Goal: Check status

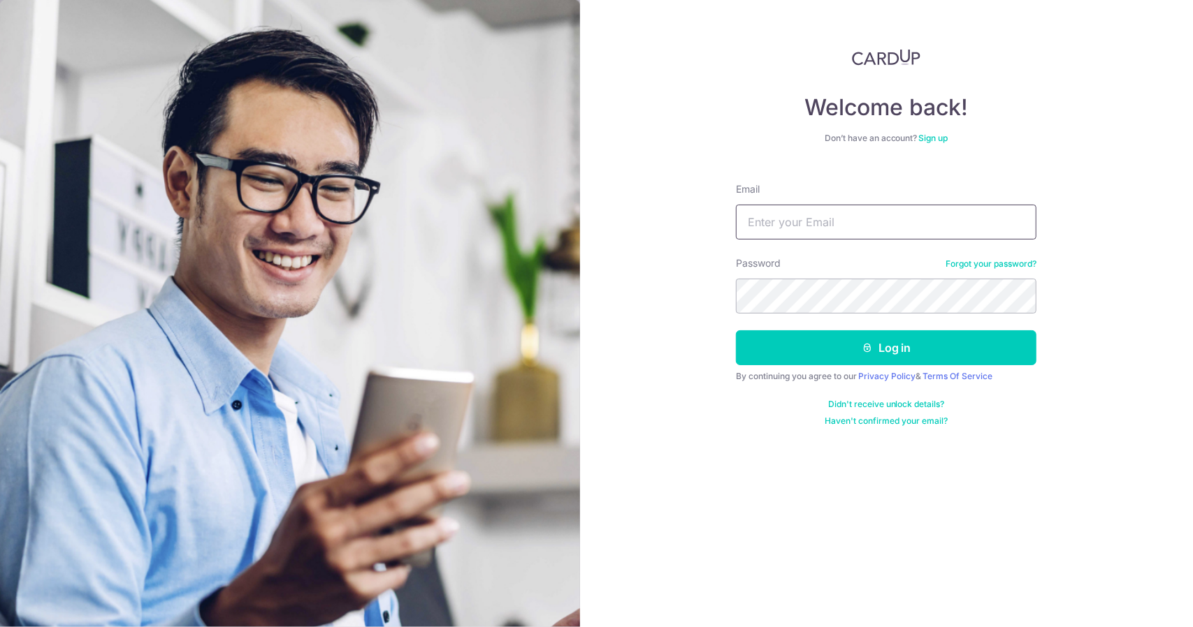
click at [788, 229] on input "Email" at bounding box center [886, 222] width 300 height 35
type input "[EMAIL_ADDRESS][DOMAIN_NAME]"
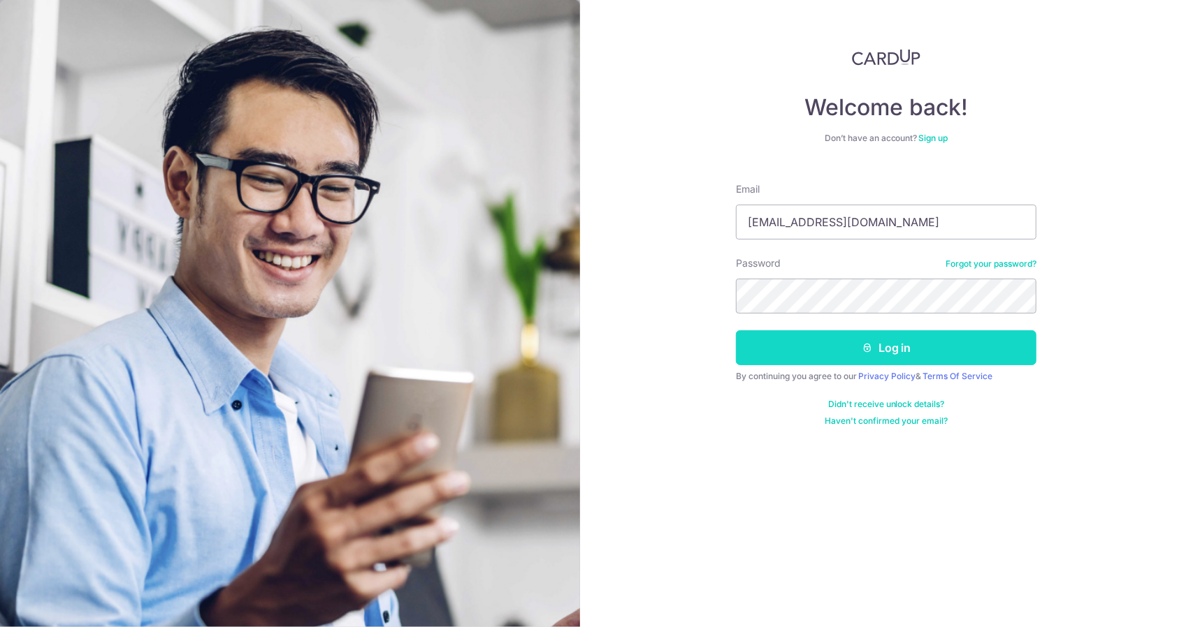
click at [814, 336] on button "Log in" at bounding box center [886, 347] width 300 height 35
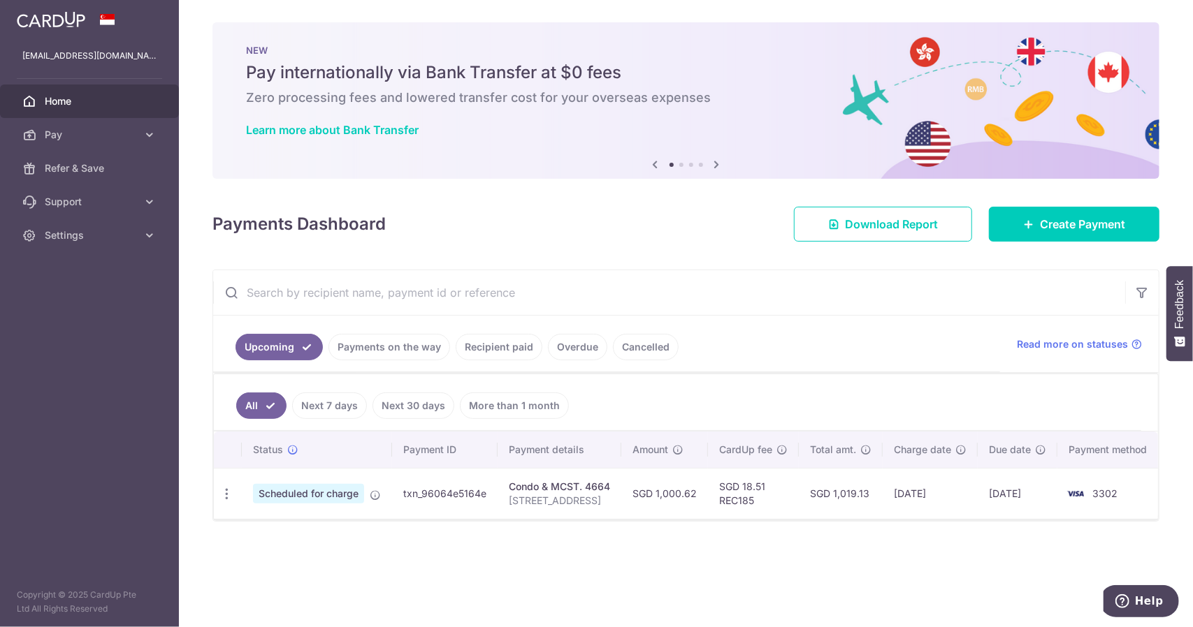
click at [499, 340] on link "Recipient paid" at bounding box center [499, 347] width 87 height 27
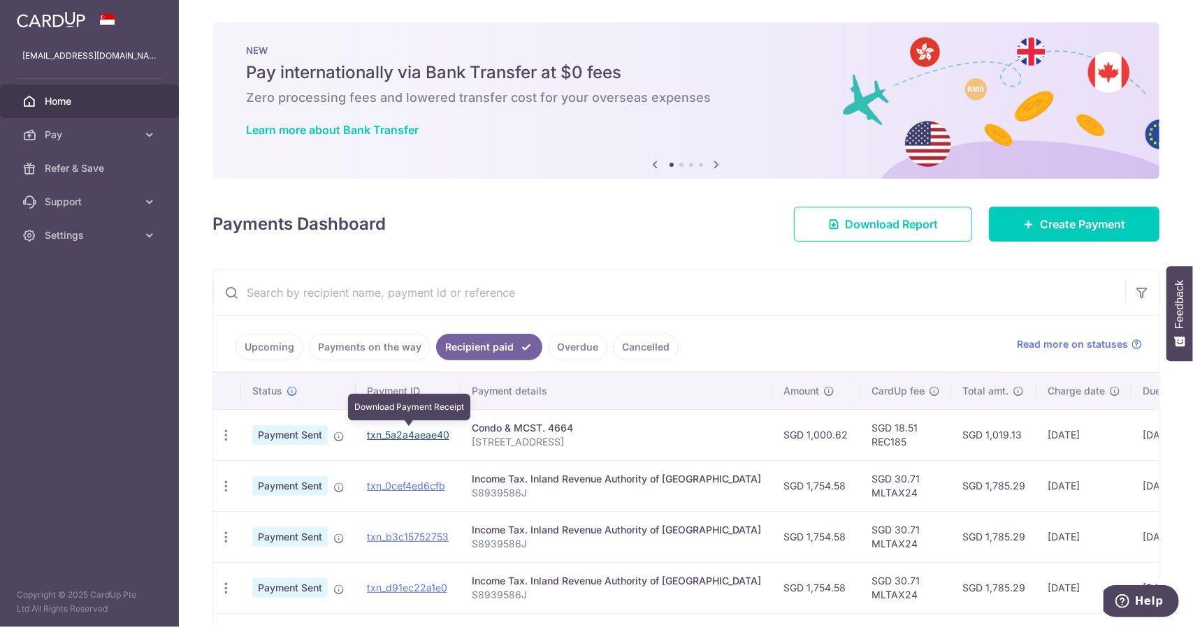
click at [400, 429] on link "txn_5a2a4aeae40" at bounding box center [408, 435] width 82 height 12
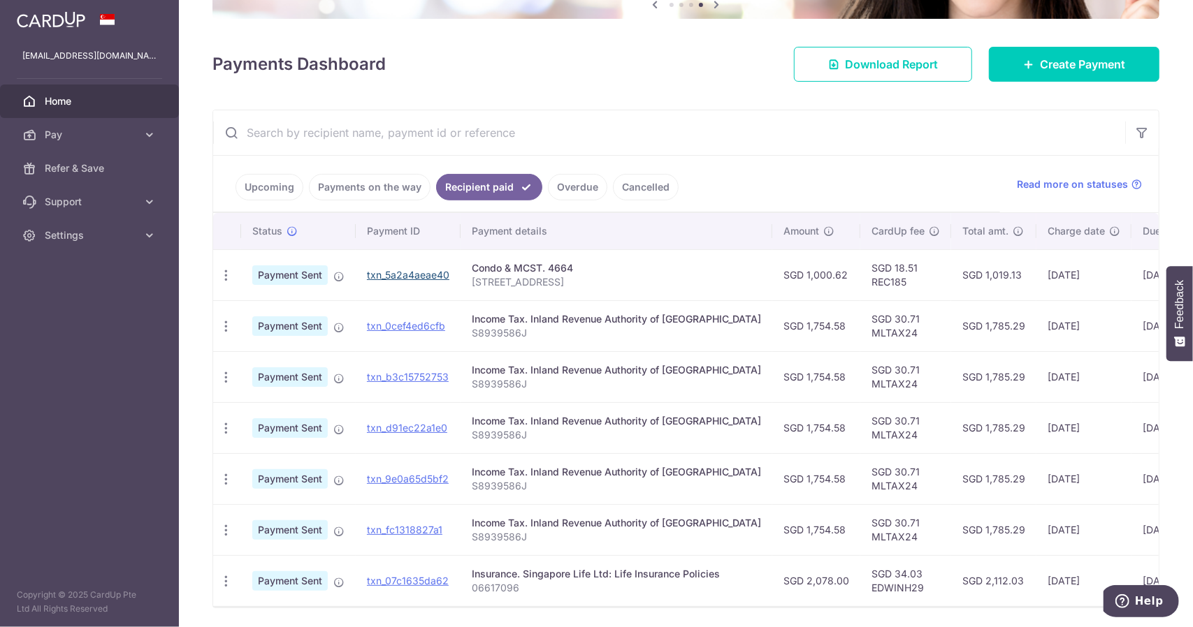
scroll to position [210, 0]
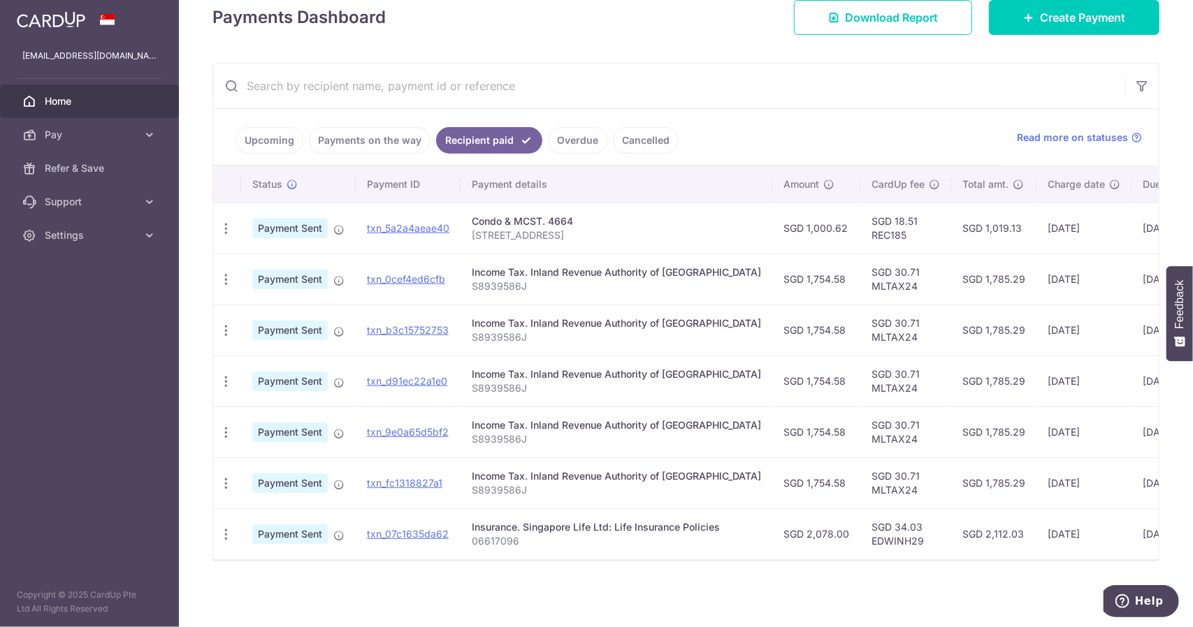
click at [401, 624] on div "× Pause Schedule Pause all future payments in this series Pause just this one p…" at bounding box center [686, 313] width 1014 height 627
